Goal: Book appointment/travel/reservation

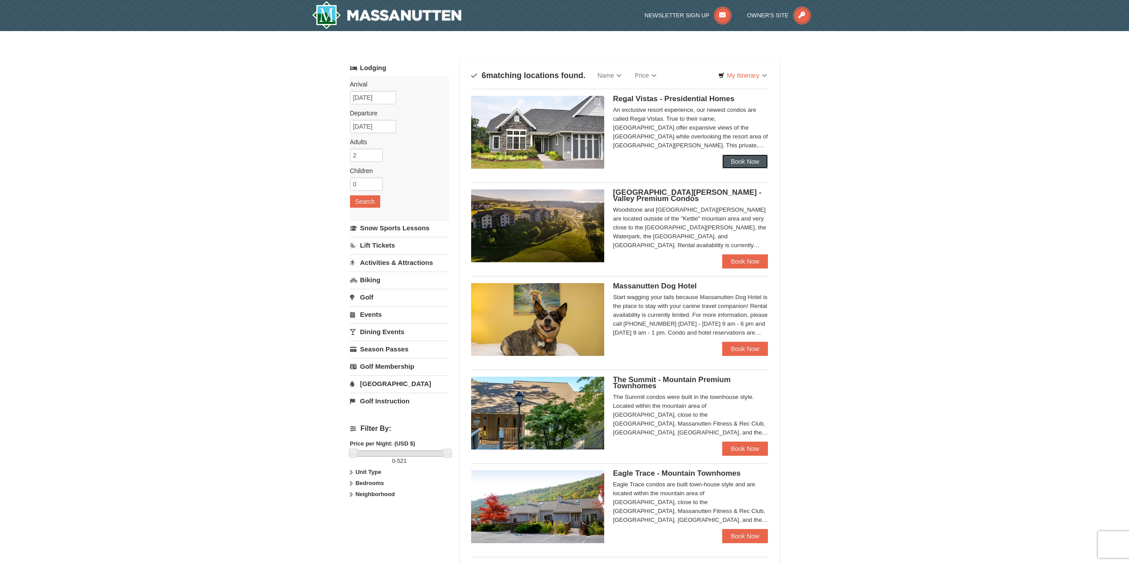
click at [741, 164] on link "Book Now" at bounding box center [745, 161] width 46 height 14
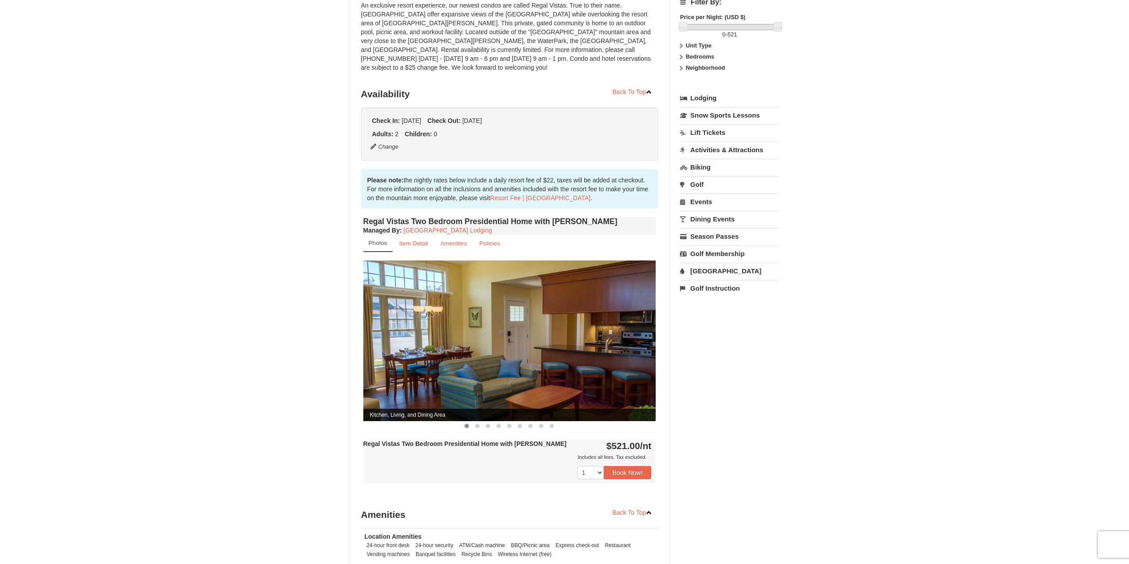
scroll to position [133, 0]
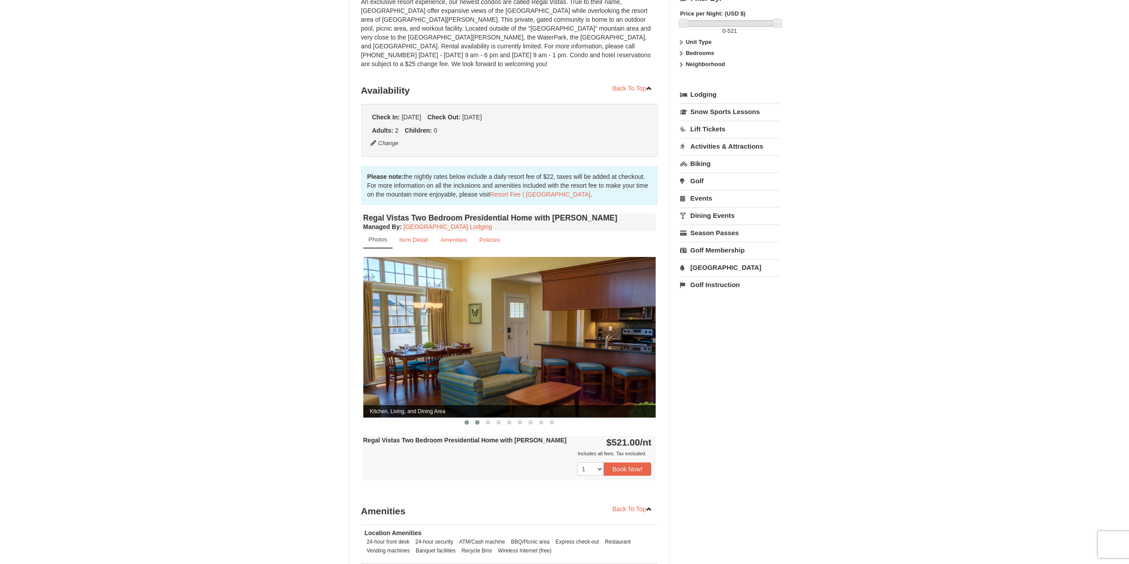
click at [475, 418] on button at bounding box center [477, 422] width 11 height 9
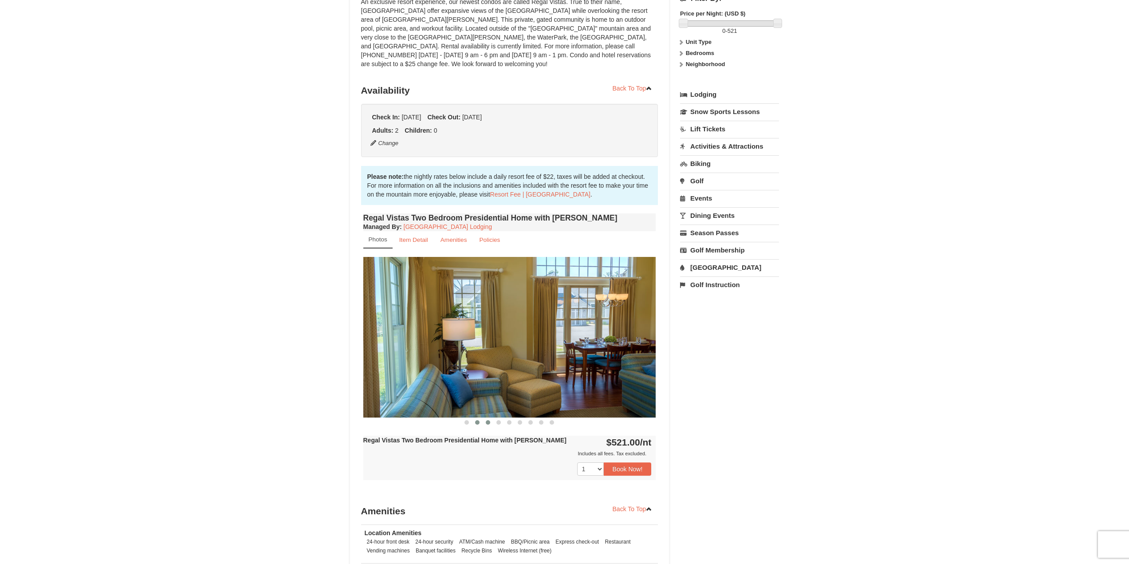
click at [492, 418] on button at bounding box center [488, 422] width 11 height 9
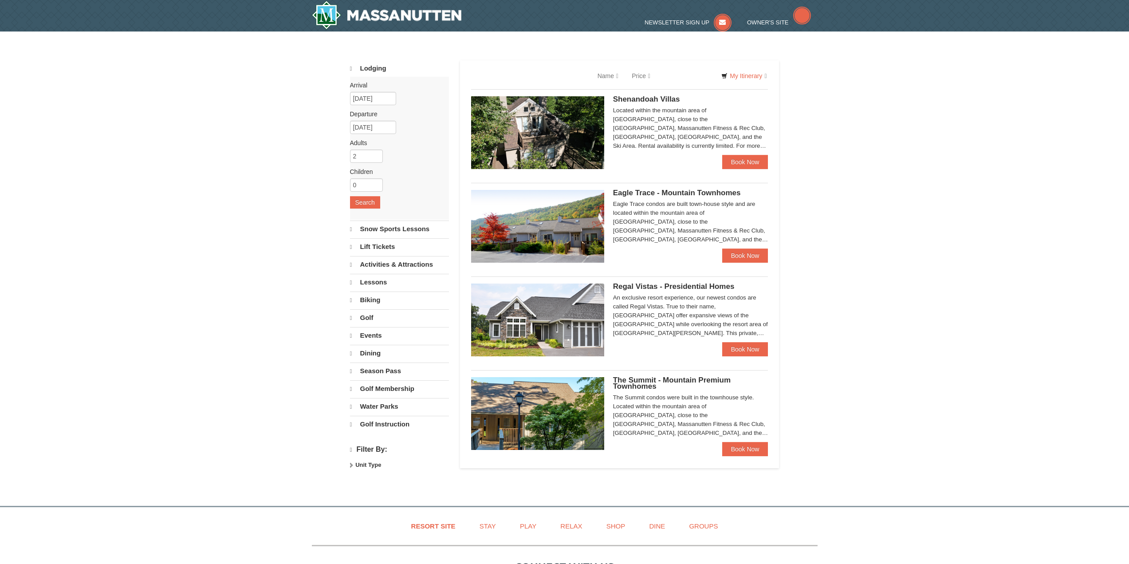
select select "10"
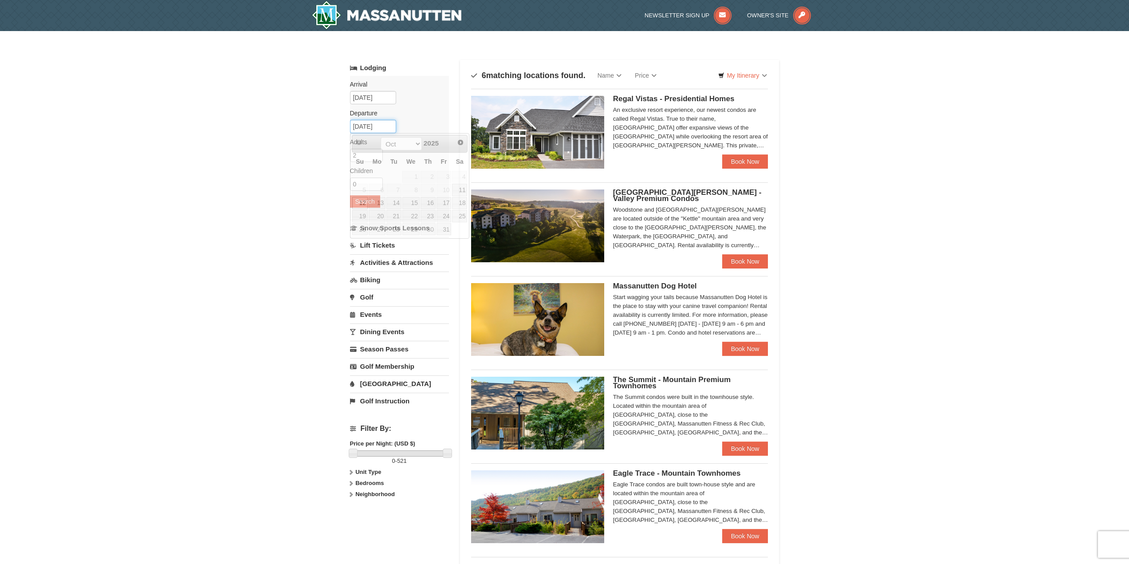
click at [369, 124] on input "[DATE]" at bounding box center [373, 126] width 46 height 13
click at [460, 189] on link "11" at bounding box center [459, 190] width 15 height 12
type input "10/11/2025"
click at [356, 203] on button "Search" at bounding box center [365, 201] width 30 height 12
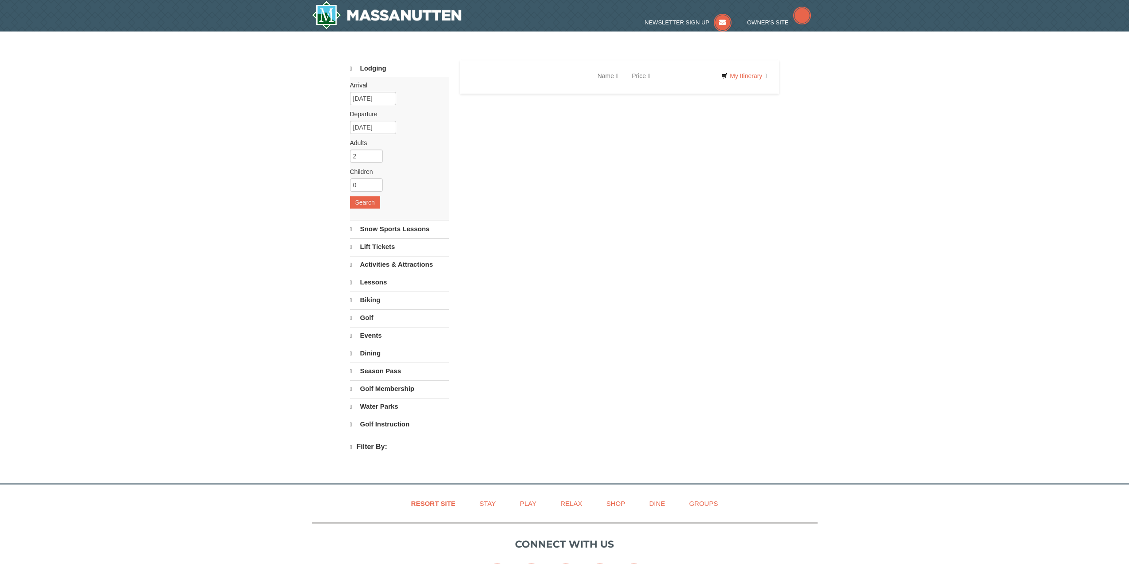
select select "10"
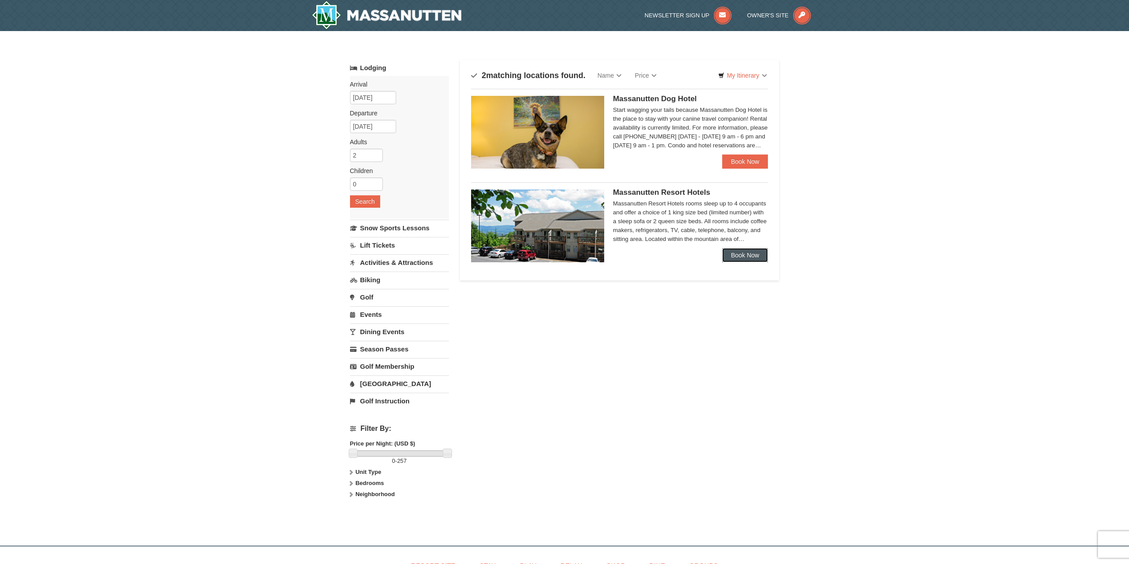
click at [744, 255] on link "Book Now" at bounding box center [745, 255] width 46 height 14
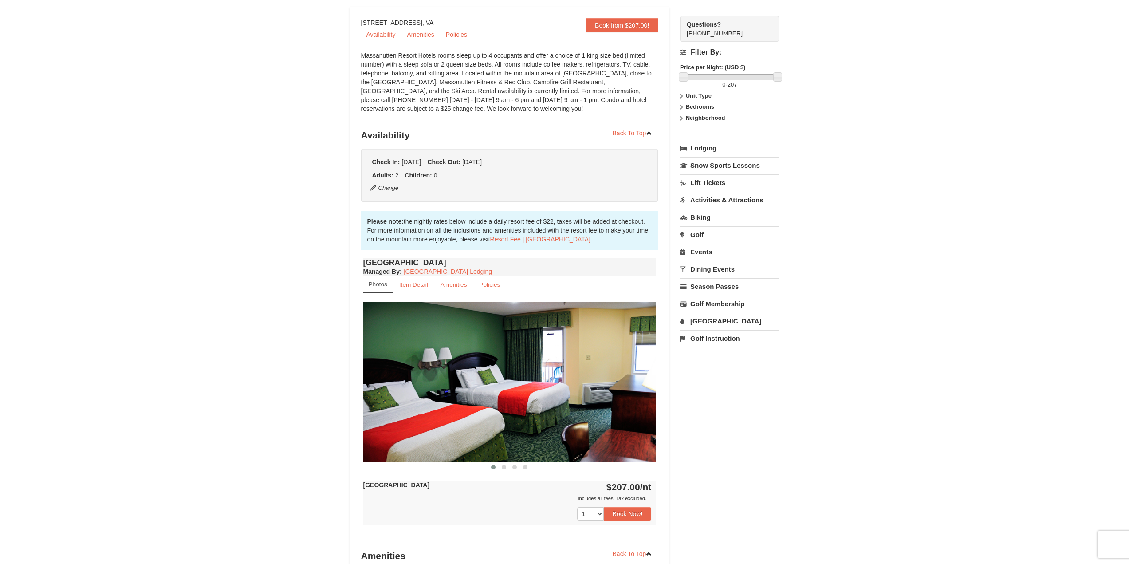
scroll to position [133, 0]
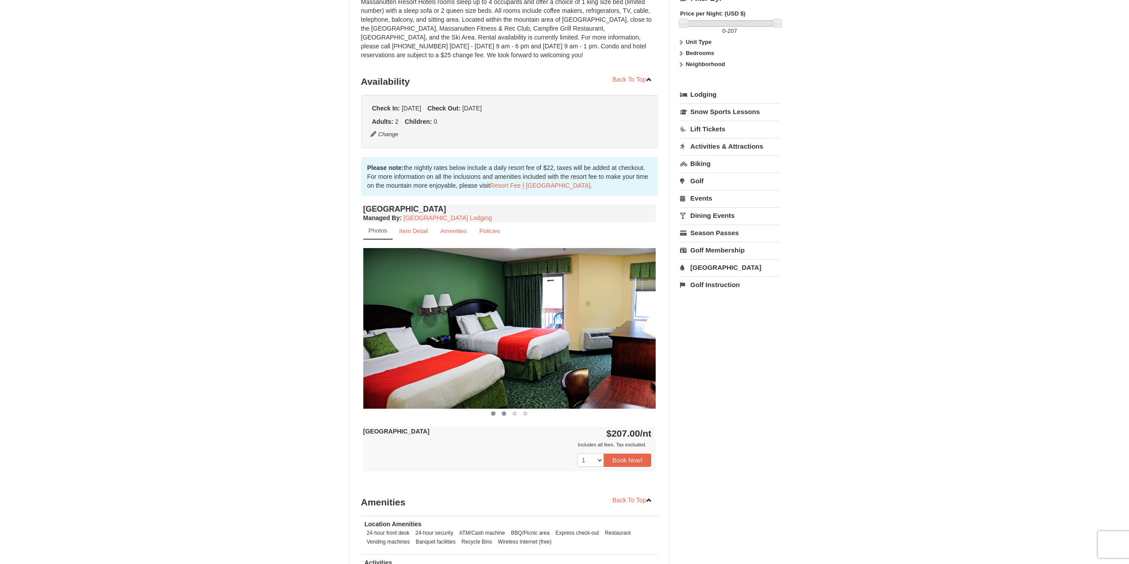
click at [507, 416] on button at bounding box center [504, 413] width 11 height 9
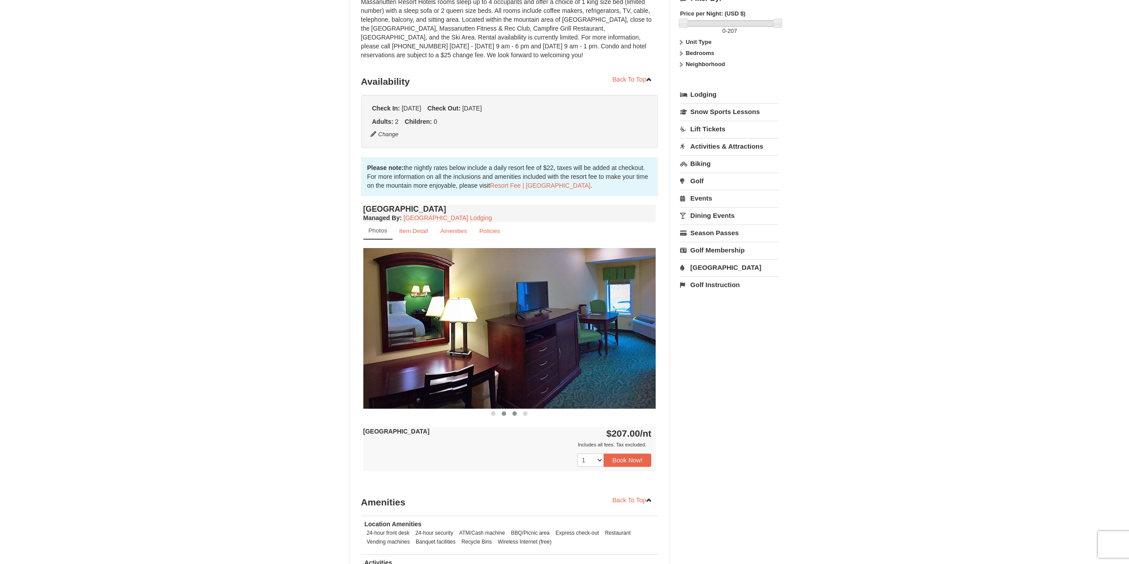
click at [515, 414] on span at bounding box center [514, 413] width 4 height 4
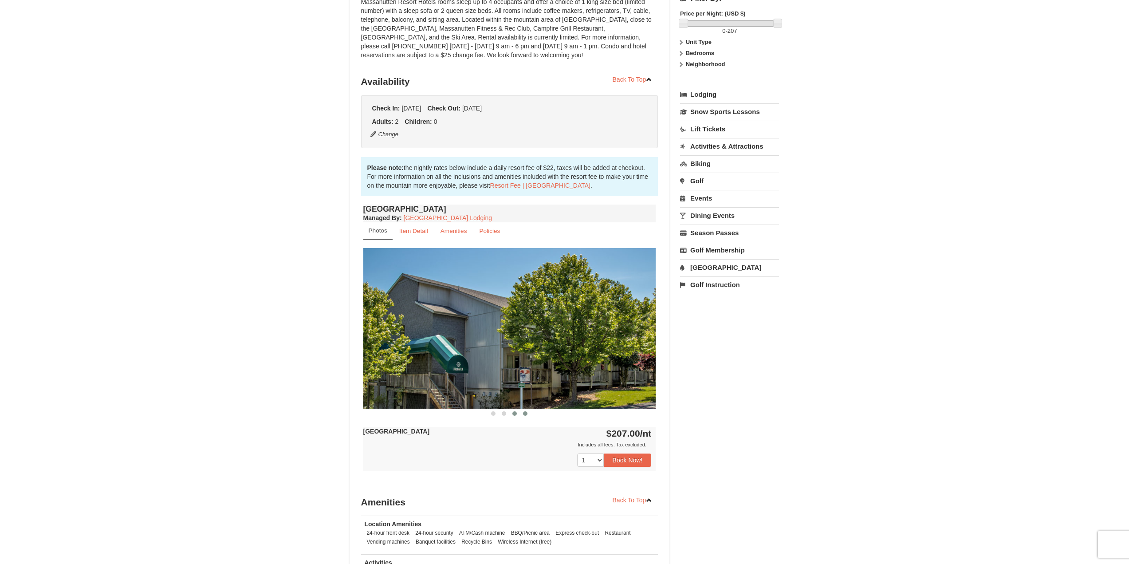
click at [526, 413] on span at bounding box center [525, 413] width 4 height 4
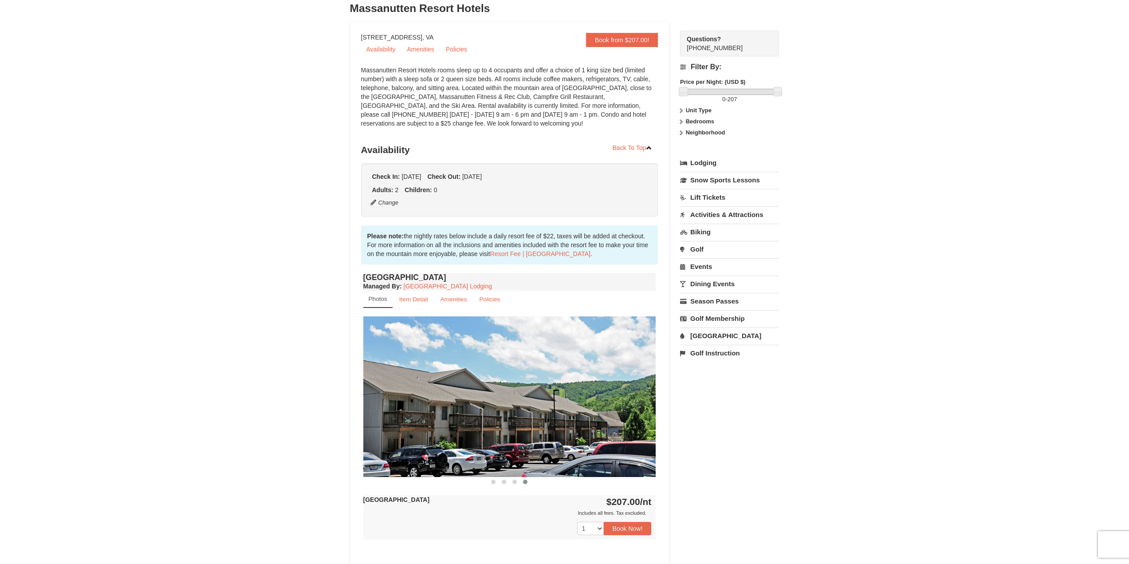
scroll to position [0, 0]
